Goal: Task Accomplishment & Management: Manage account settings

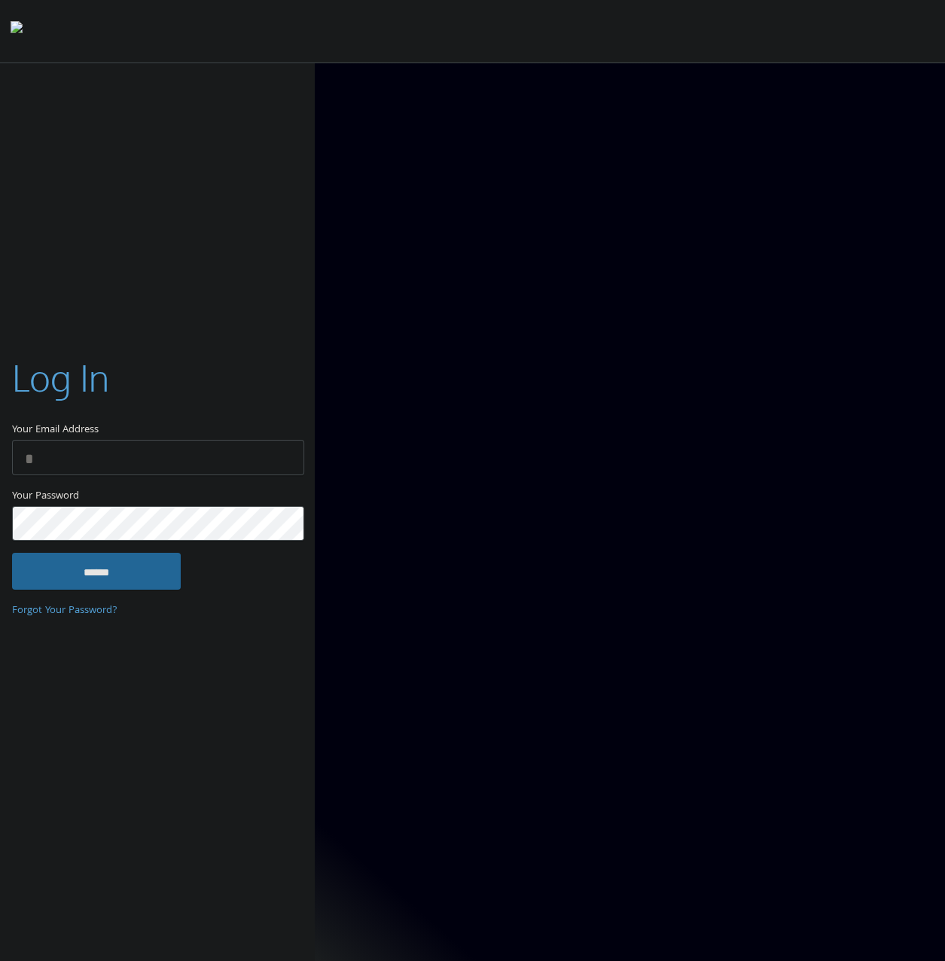
type input "**********"
click at [121, 560] on input "******" at bounding box center [96, 571] width 169 height 36
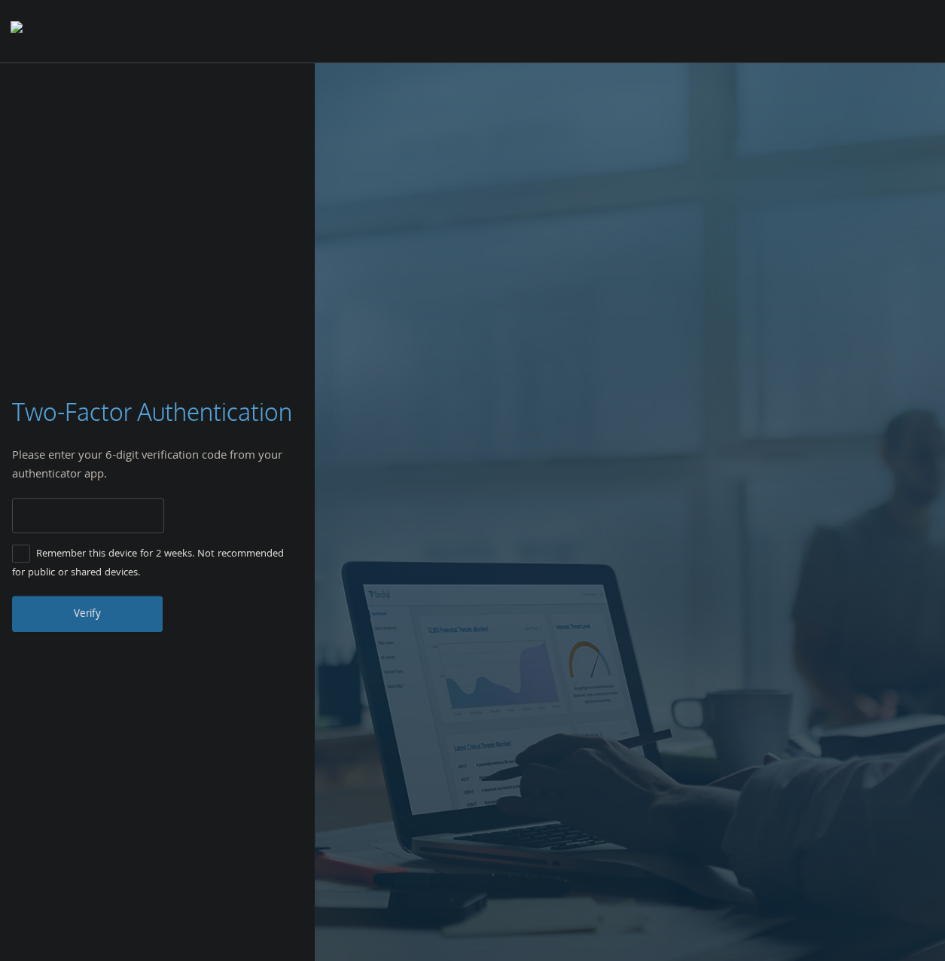
click at [120, 517] on input "number" at bounding box center [88, 515] width 152 height 35
type input "******"
